Goal: Task Accomplishment & Management: Manage account settings

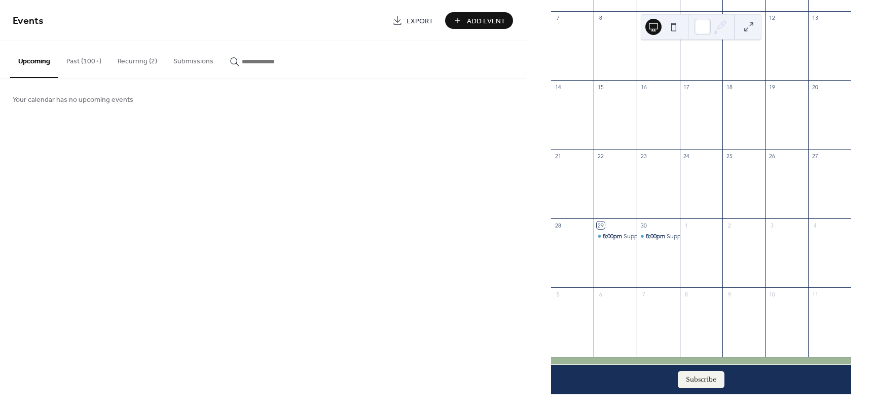
scroll to position [175, 0]
click at [708, 376] on button "Subscribe" at bounding box center [701, 379] width 47 height 17
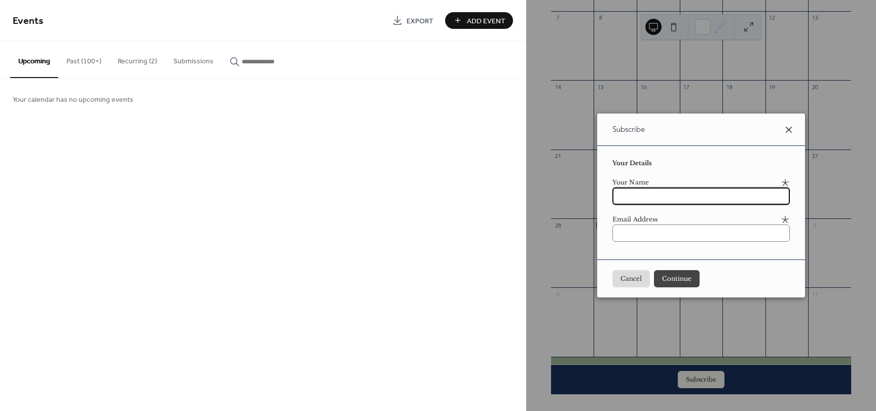
click at [795, 133] on icon at bounding box center [788, 130] width 12 height 12
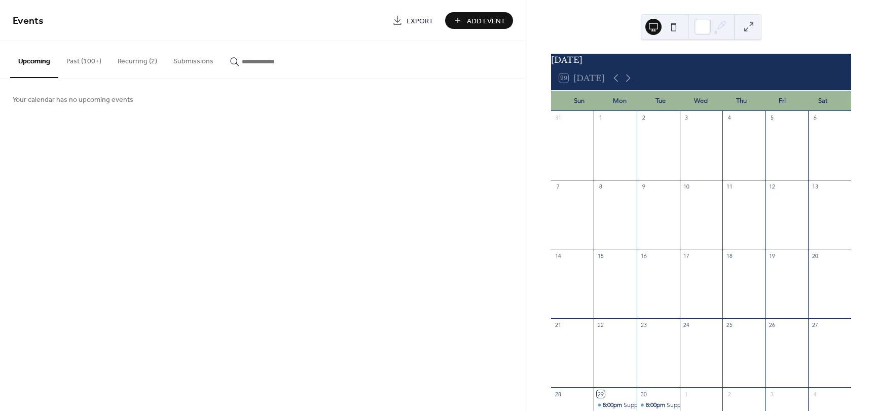
scroll to position [0, 0]
click at [139, 59] on button "Recurring (2)" at bounding box center [137, 59] width 56 height 36
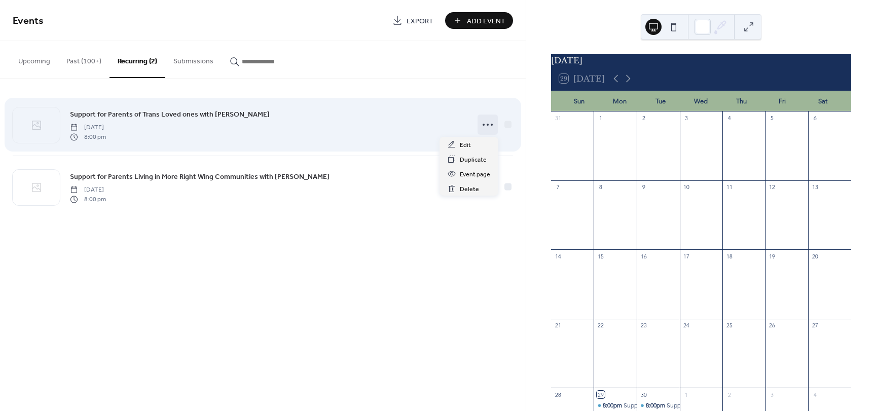
click at [485, 129] on icon at bounding box center [487, 125] width 16 height 16
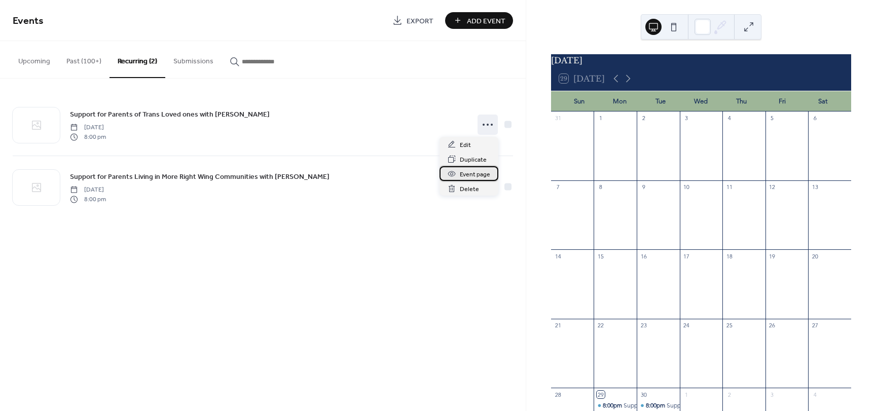
click at [472, 175] on span "Event page" at bounding box center [475, 174] width 30 height 11
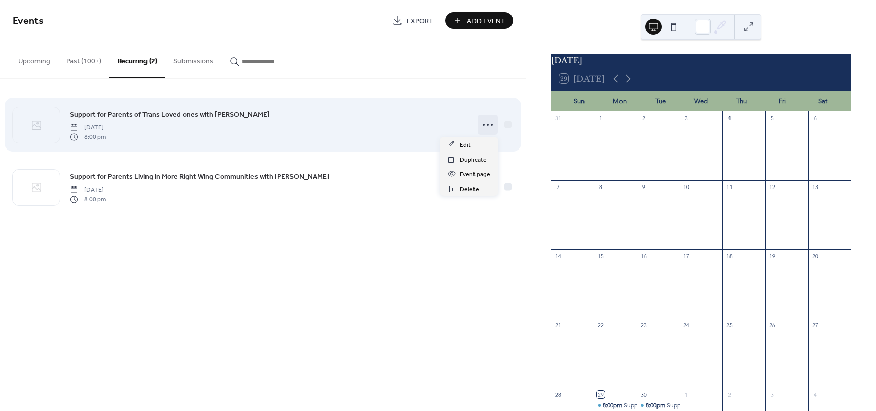
click at [491, 130] on icon at bounding box center [487, 125] width 16 height 16
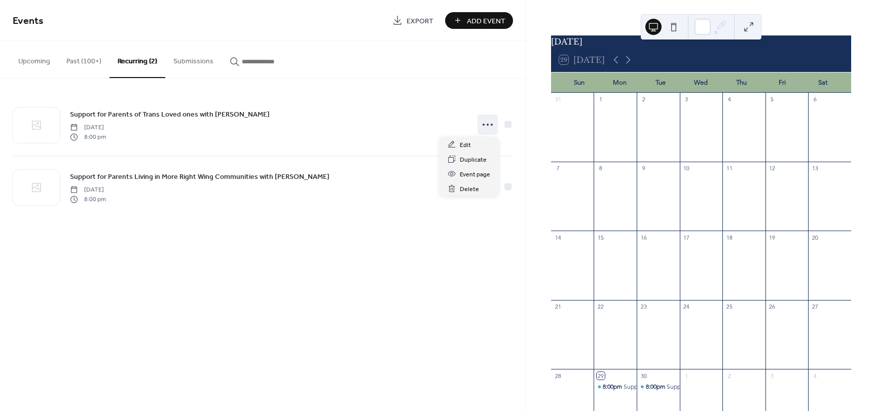
scroll to position [51, 0]
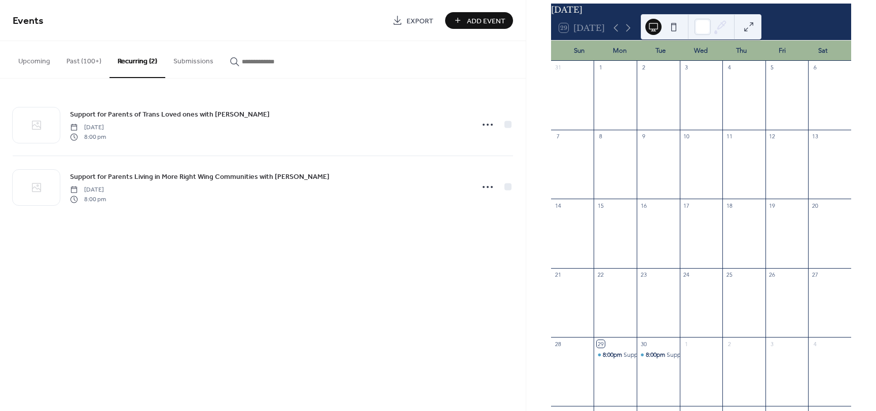
click at [415, 299] on div "Events Export Add Event Upcoming Past (100+) Recurring (2) Submissions Your cal…" at bounding box center [263, 205] width 526 height 411
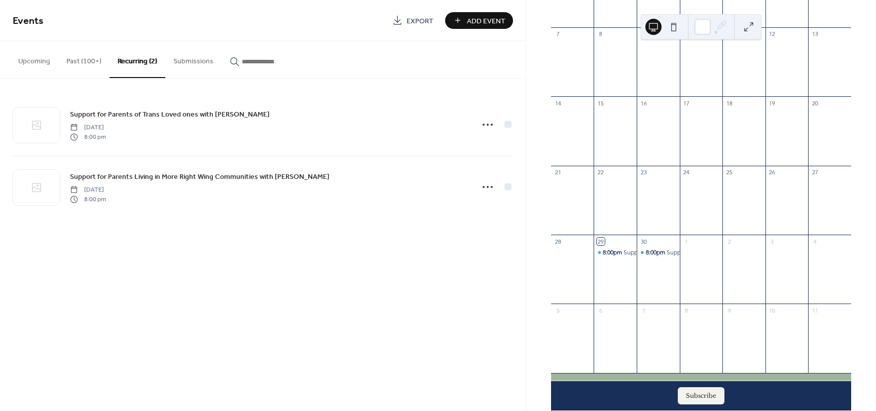
scroll to position [23, 0]
